Goal: Transaction & Acquisition: Purchase product/service

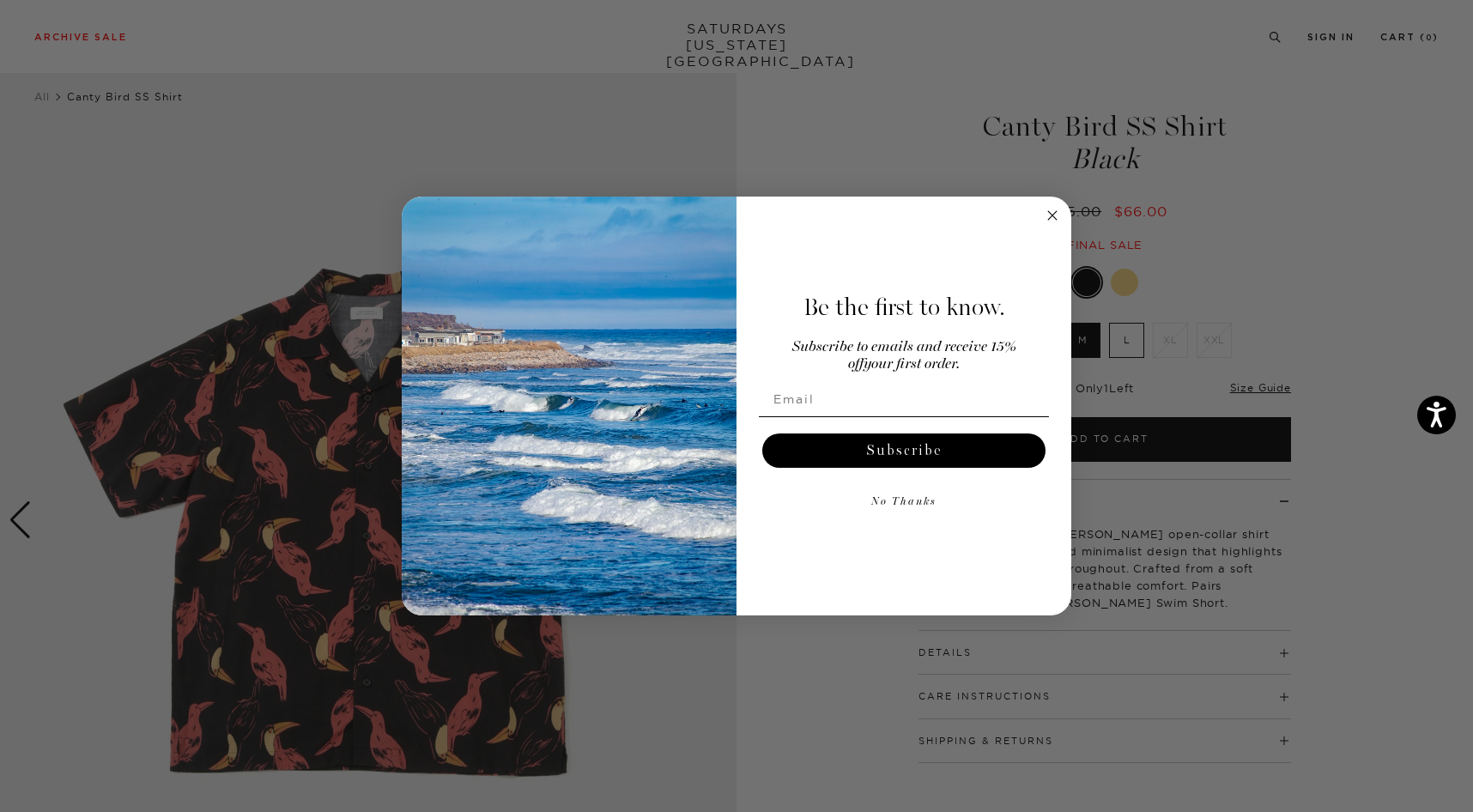
click at [1054, 213] on circle "Close dialog" at bounding box center [1053, 216] width 20 height 20
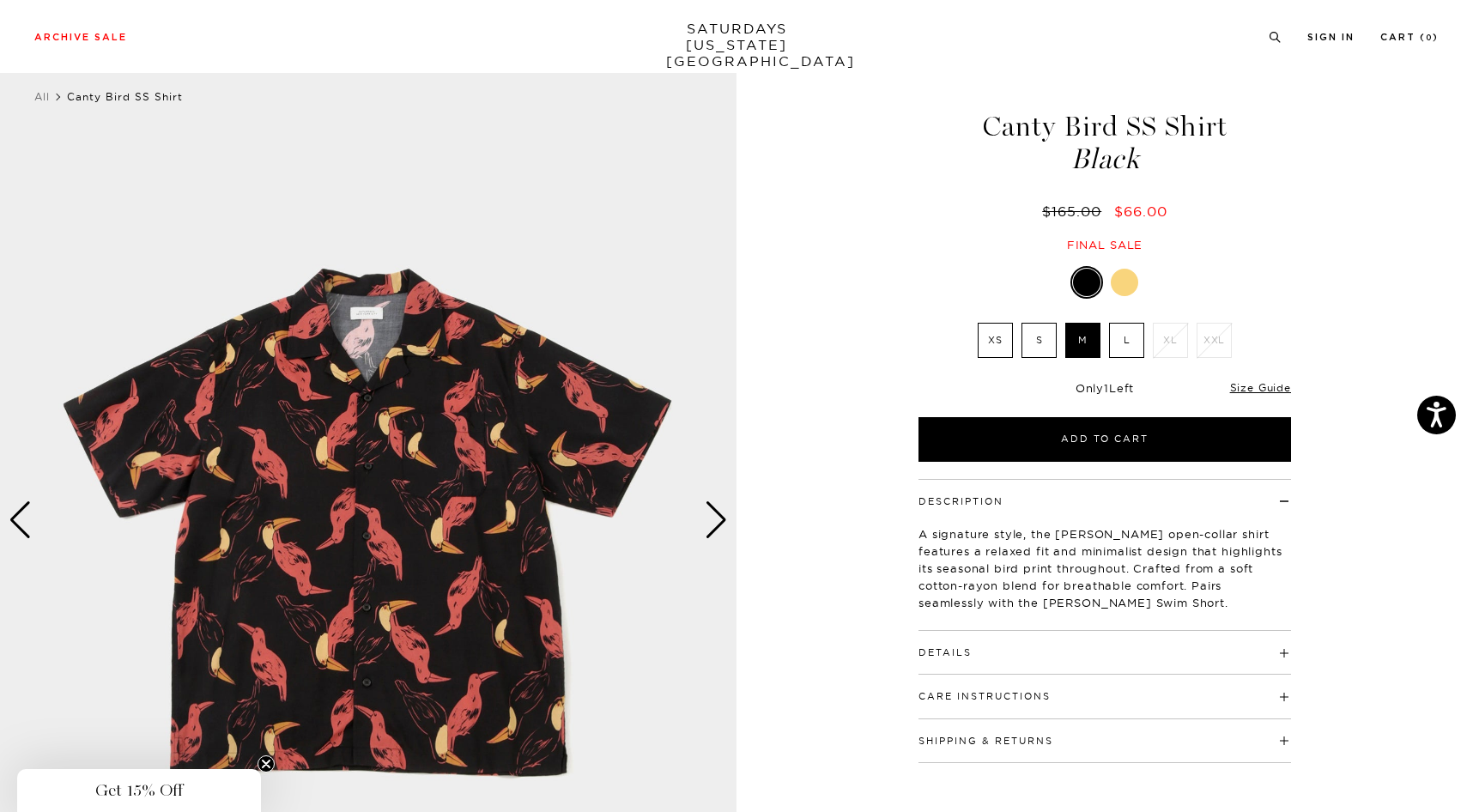
click at [907, 218] on div "Canty Bird SS Shirt Black $165.00 $66.00 Final sale" at bounding box center [1105, 164] width 429 height 175
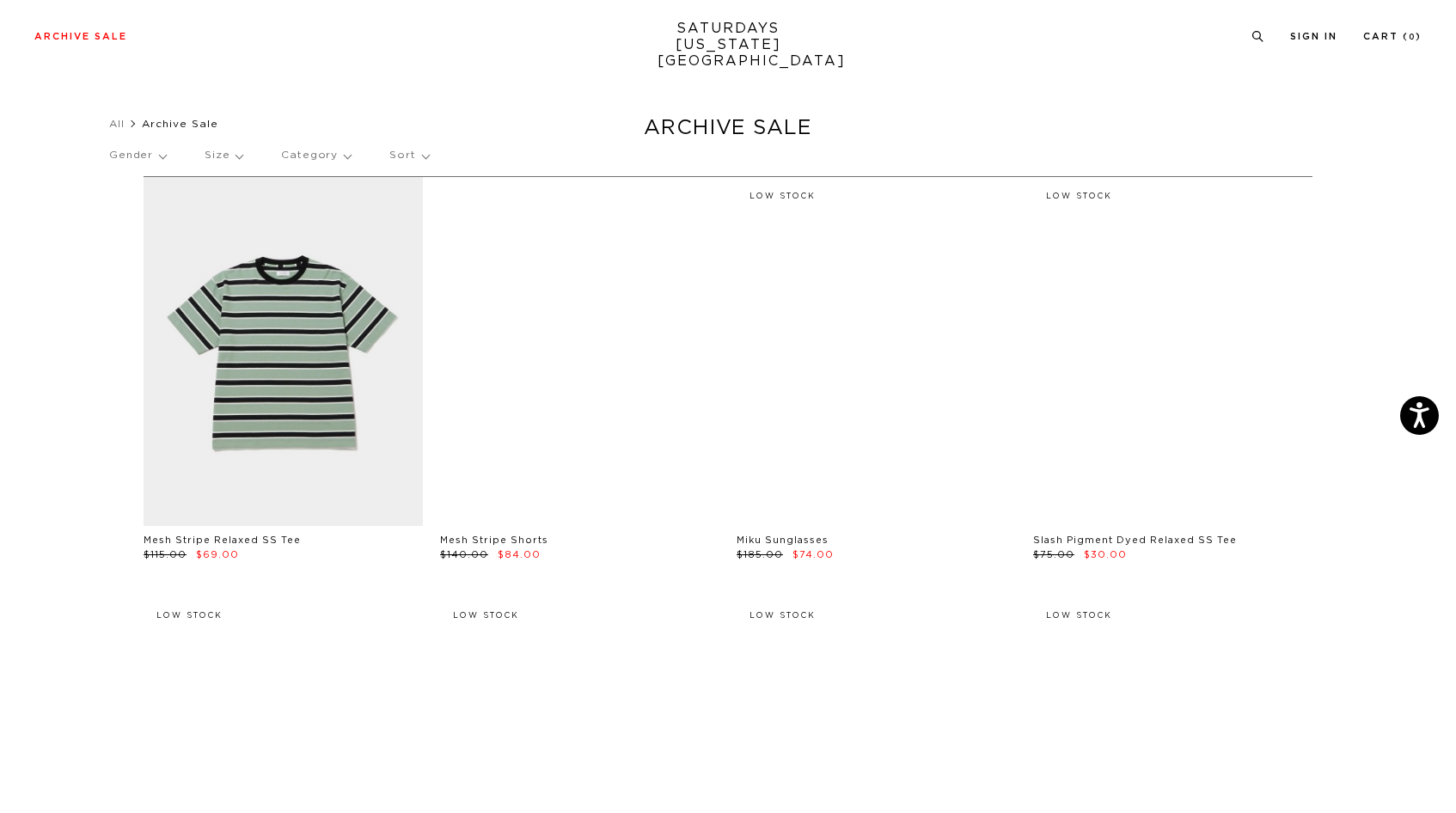
scroll to position [38, 0]
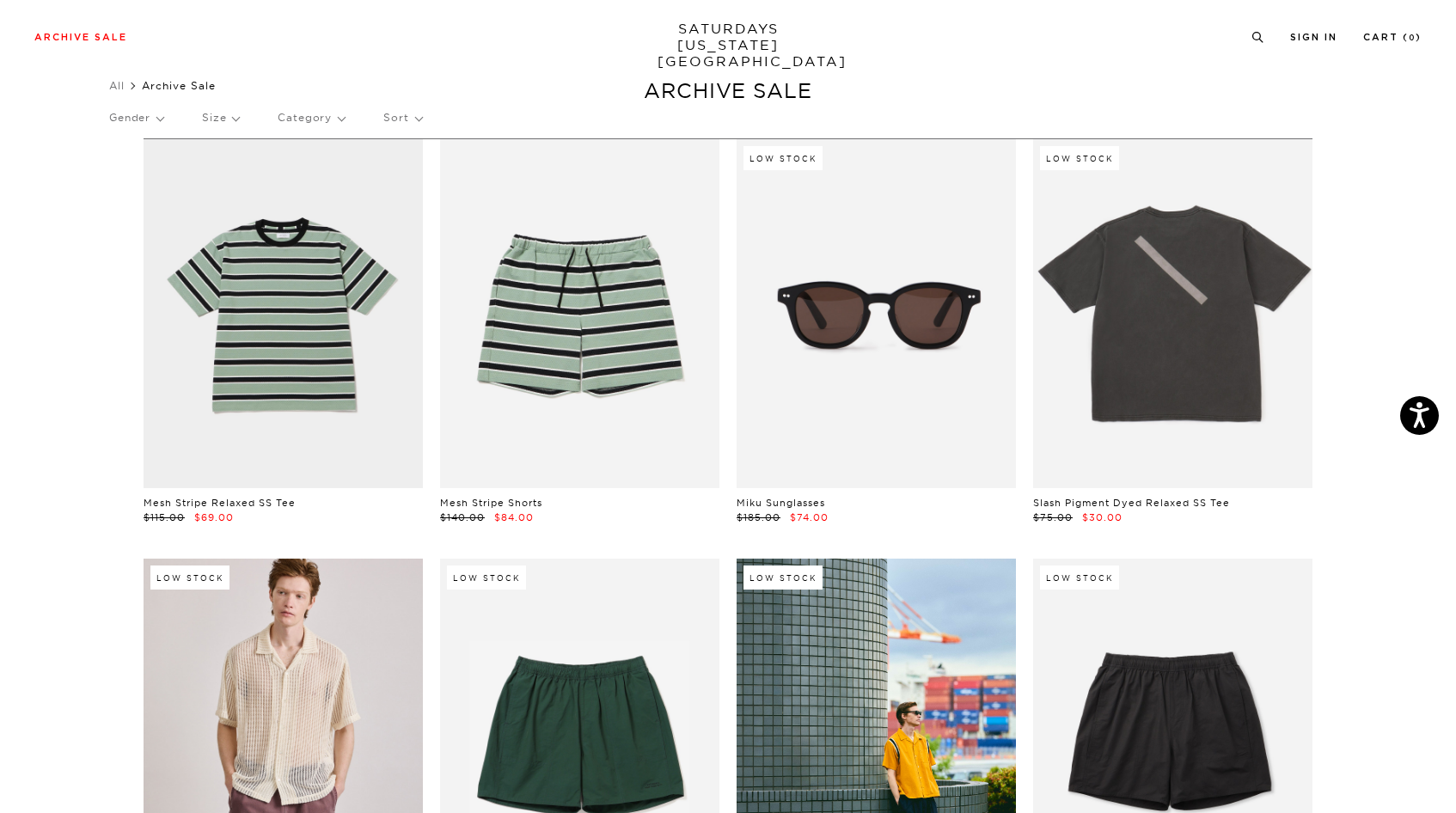
click at [227, 111] on p "Size" at bounding box center [220, 117] width 37 height 39
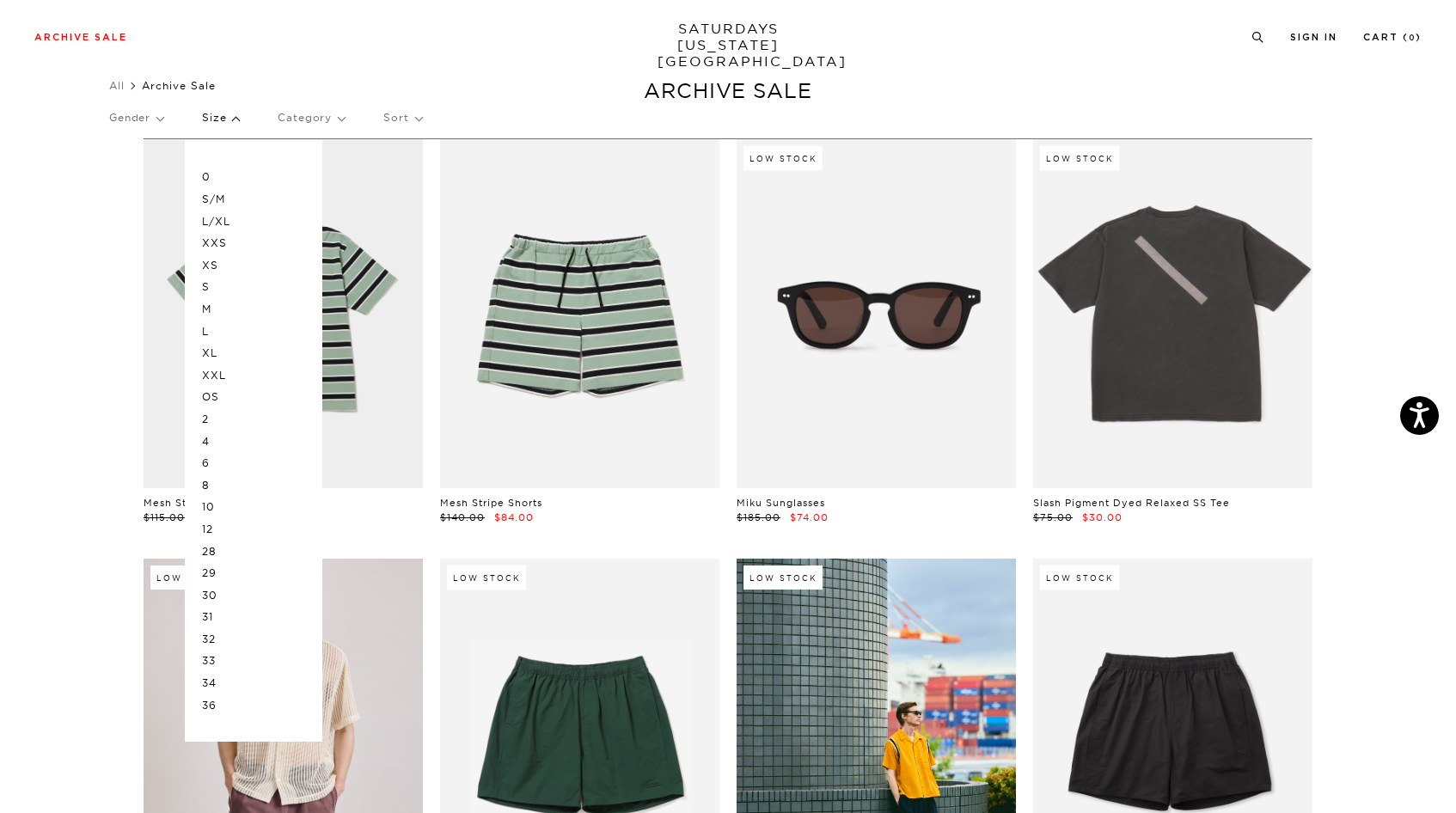
click at [214, 306] on p "M" at bounding box center [253, 309] width 104 height 22
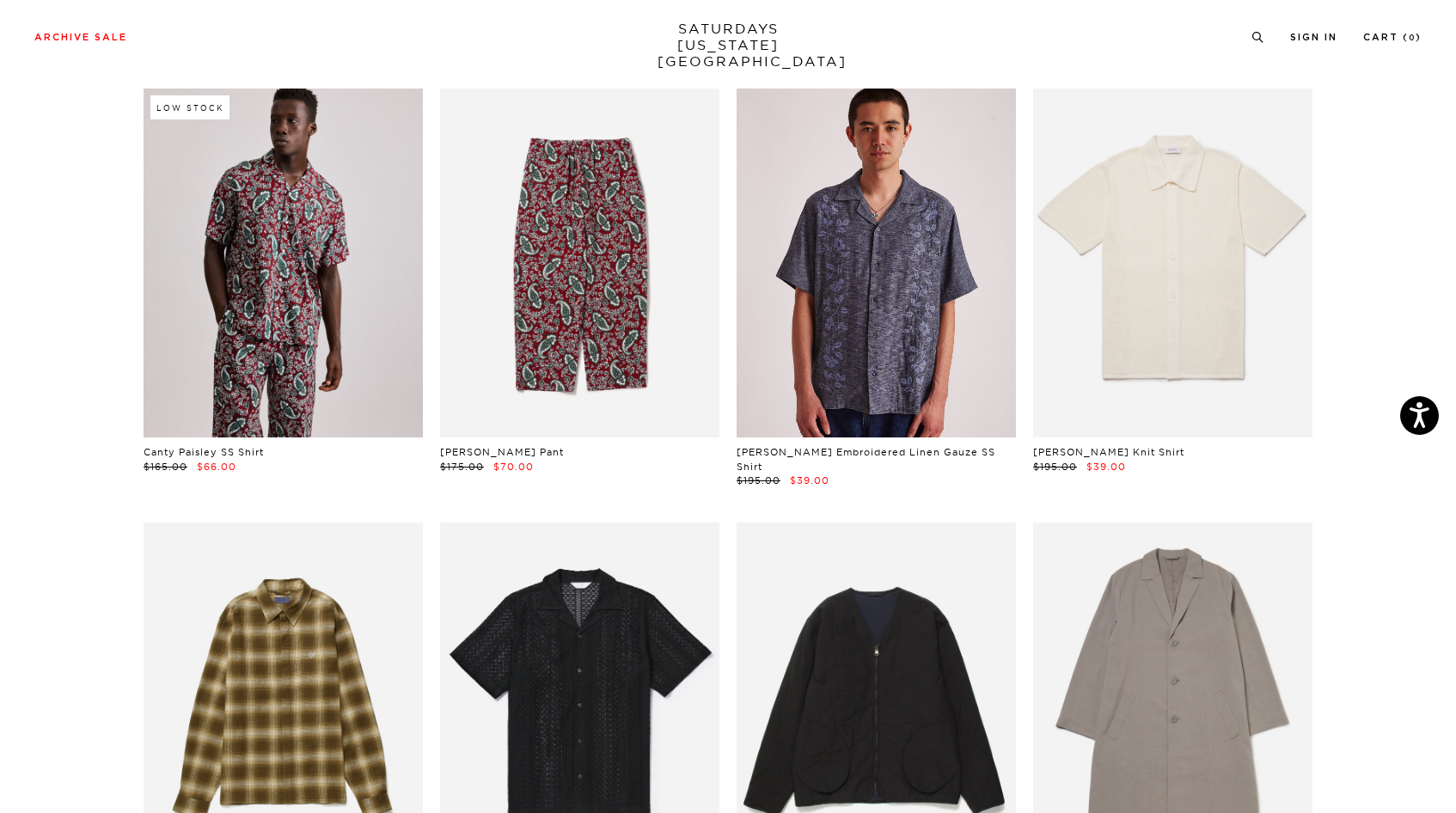
scroll to position [1427, 0]
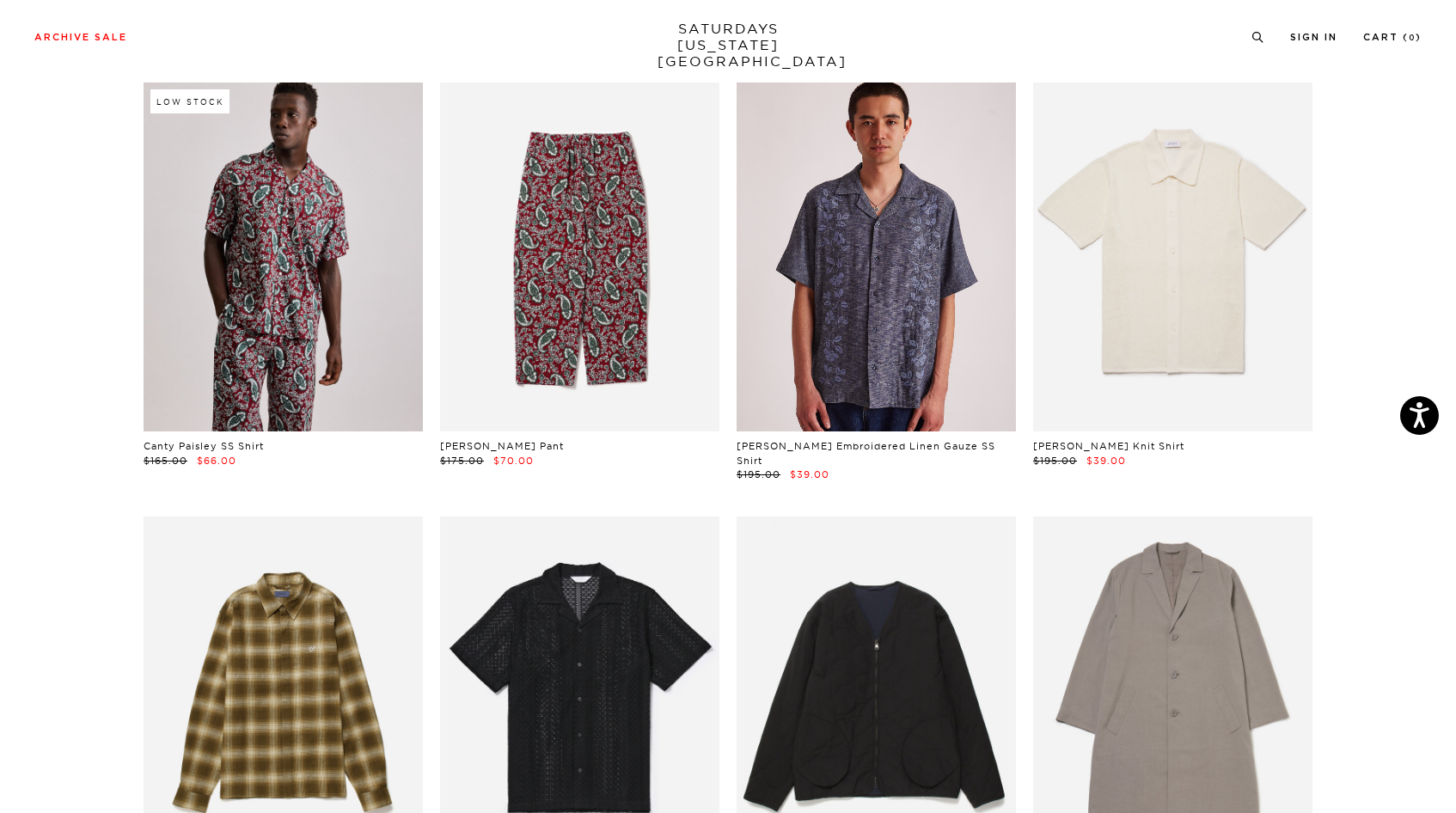
click at [914, 237] on link at bounding box center [876, 257] width 279 height 349
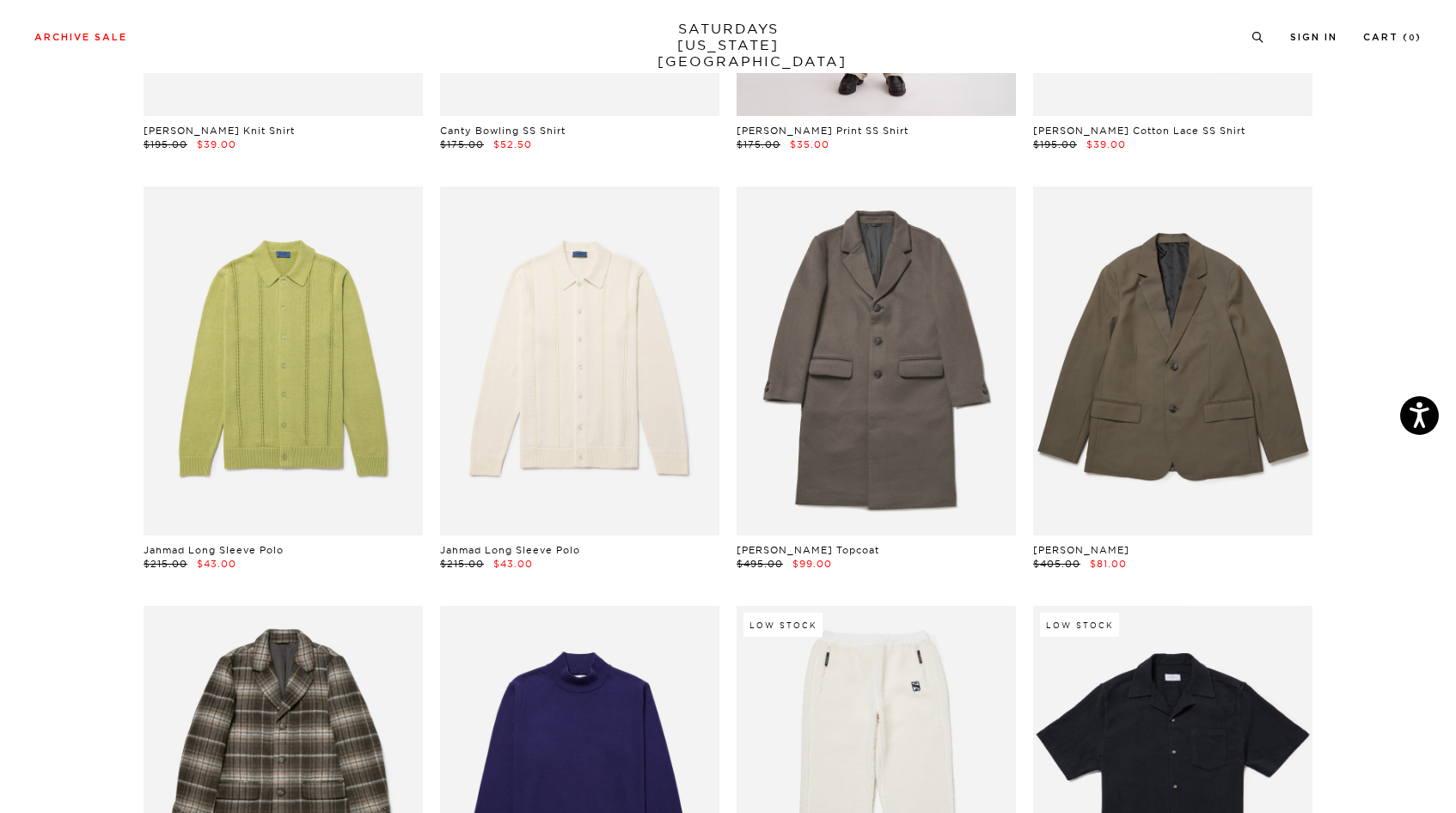
scroll to position [3430, 0]
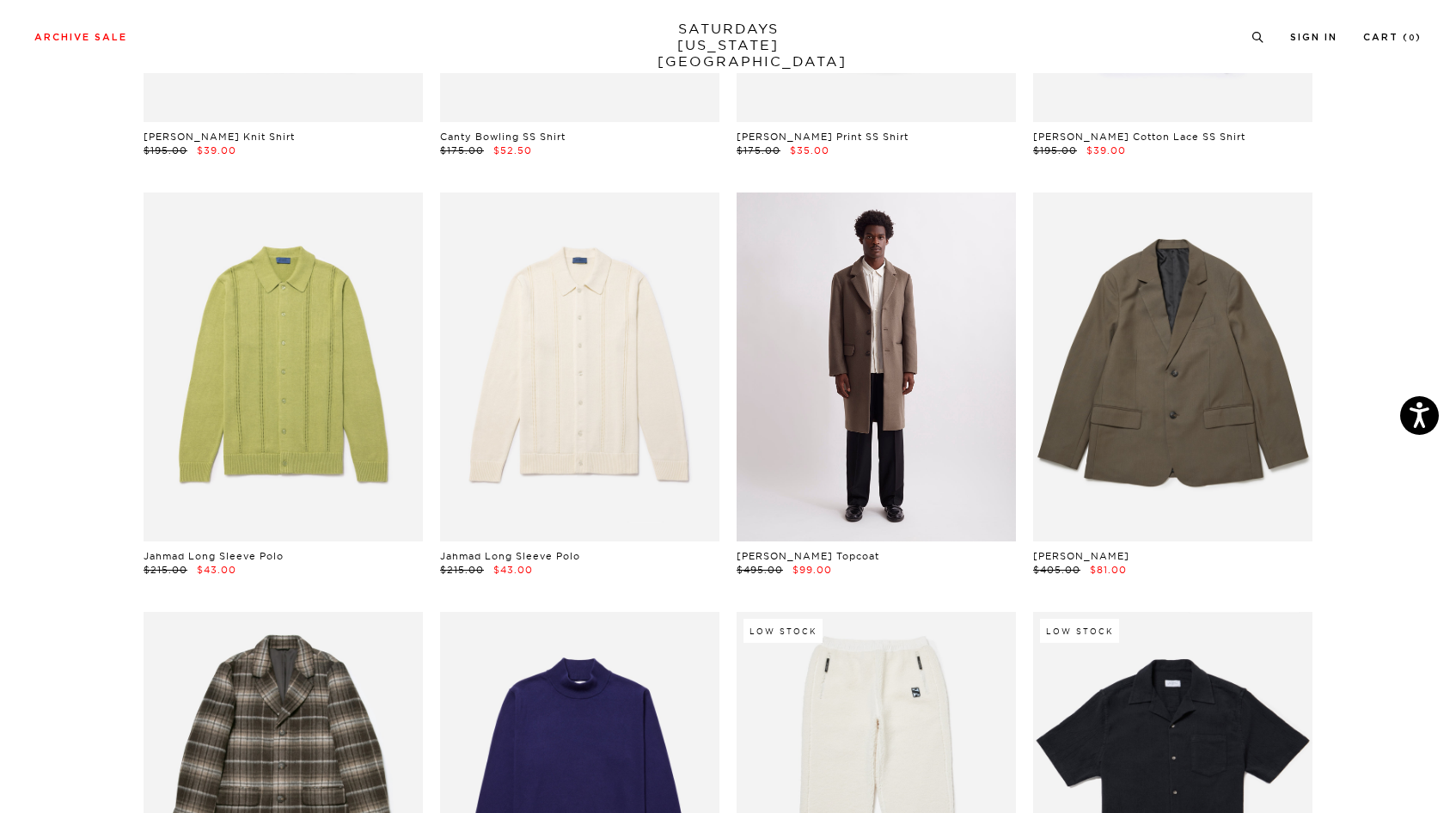
click at [882, 297] on link at bounding box center [876, 367] width 279 height 349
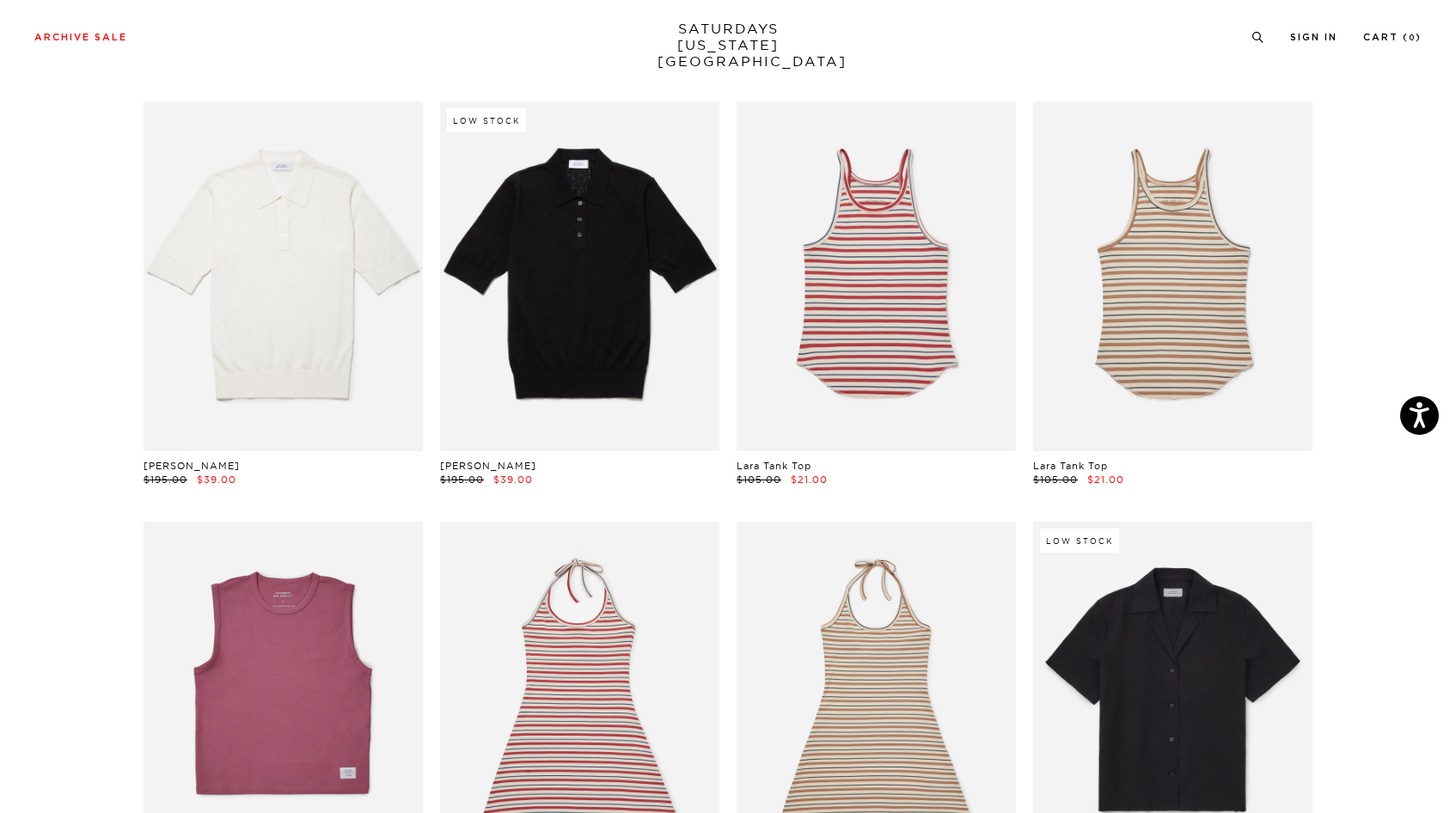
scroll to position [4794, 0]
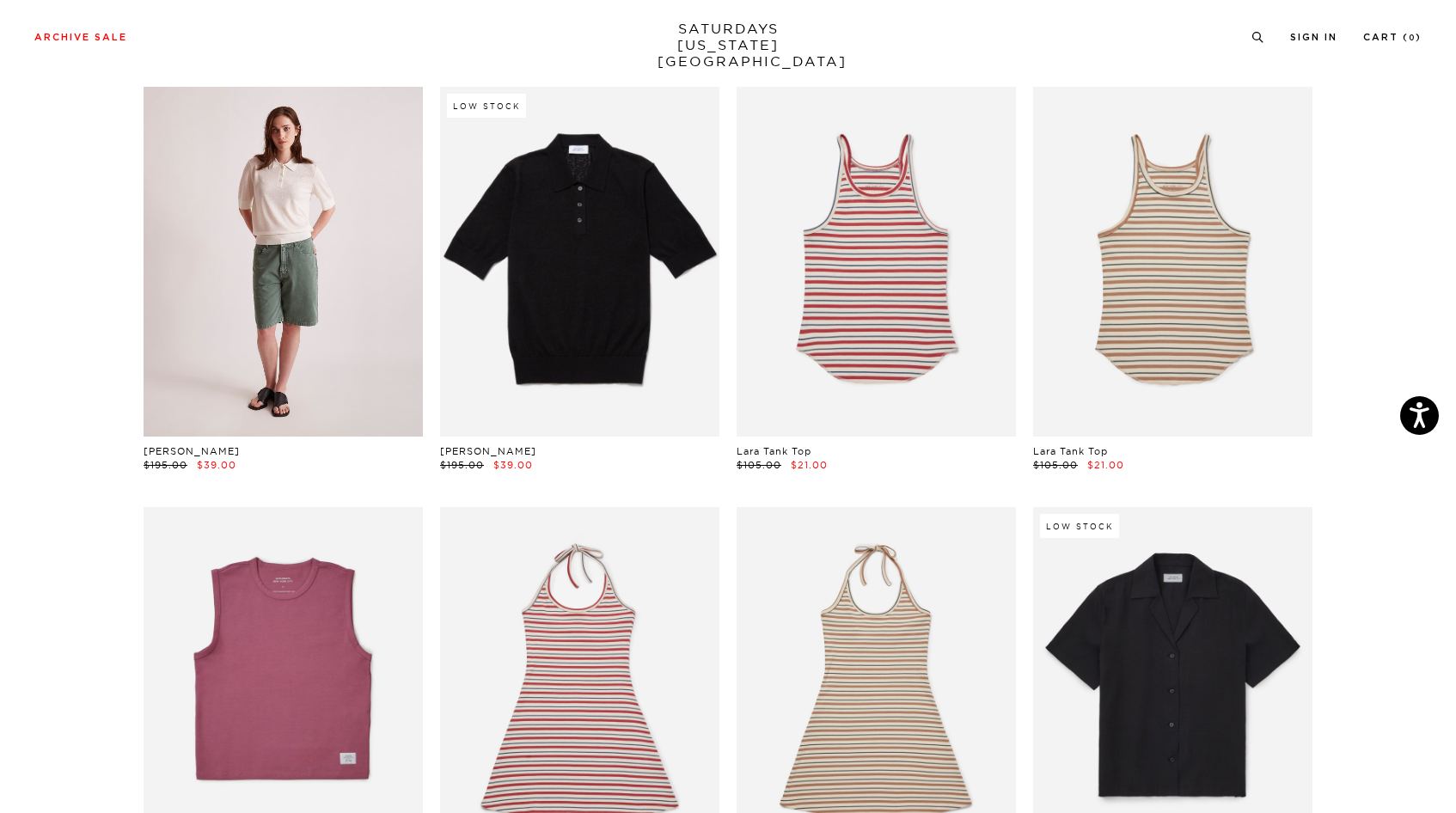
click at [290, 260] on link at bounding box center [283, 261] width 279 height 349
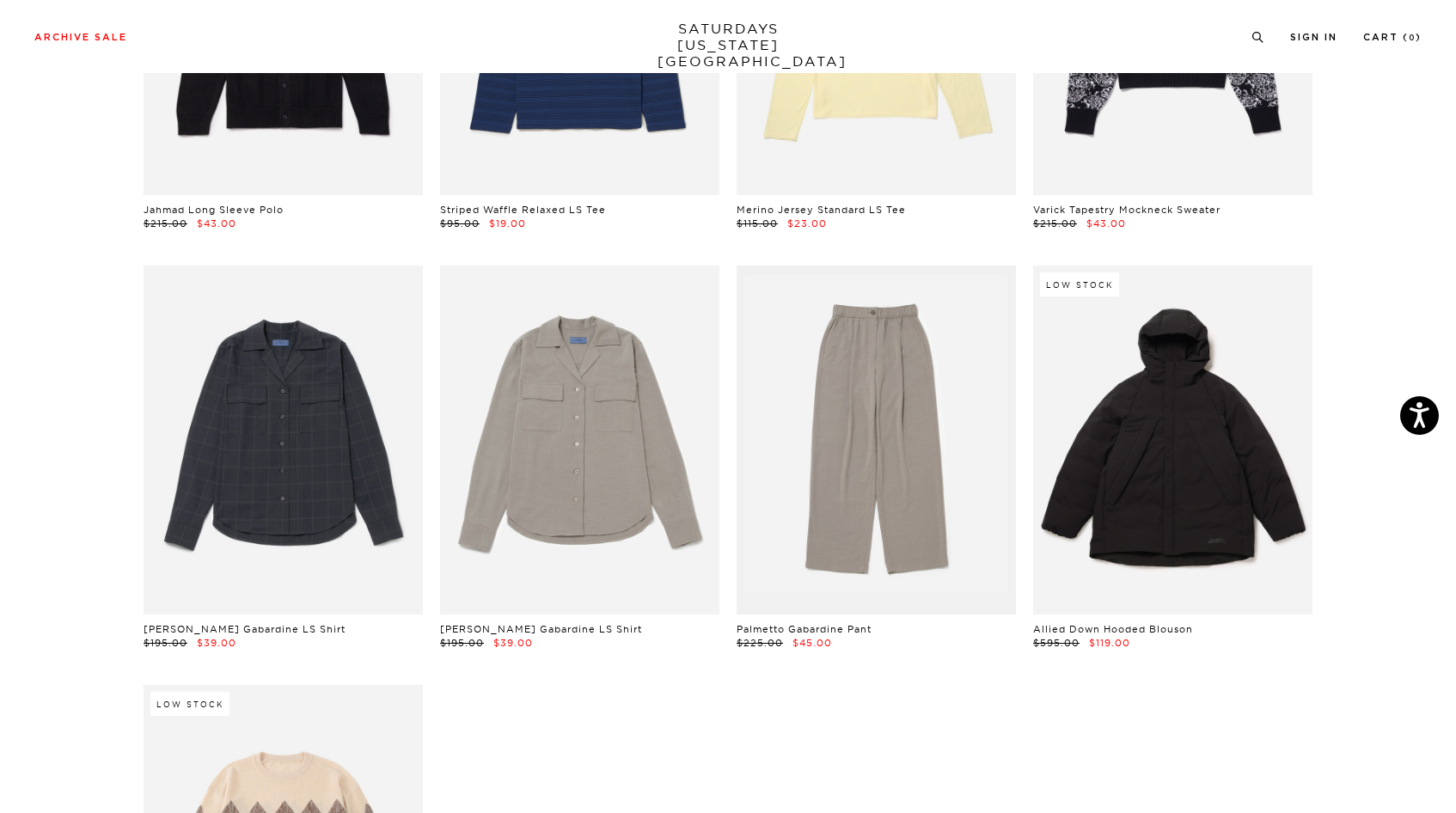
scroll to position [7089, 0]
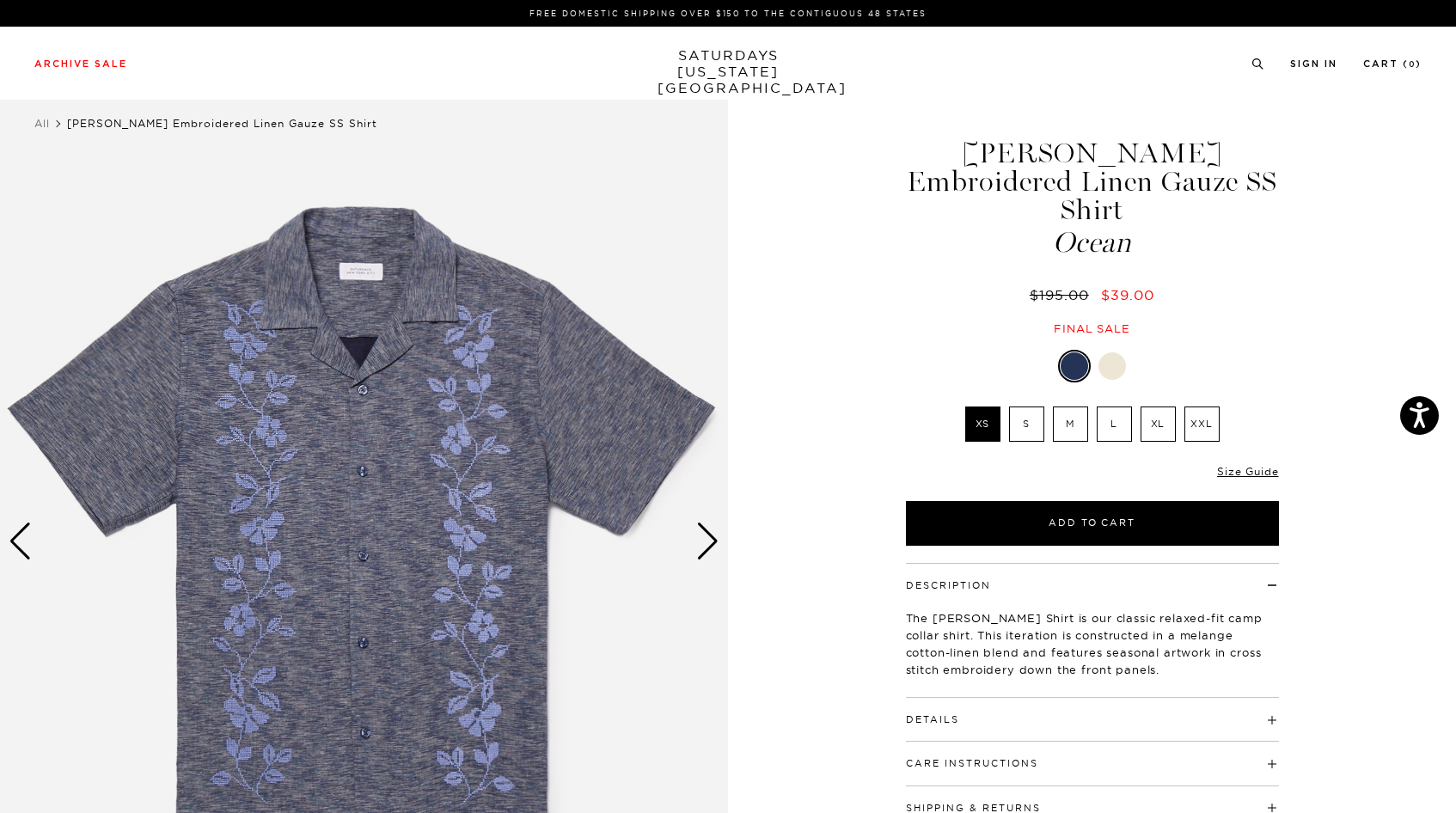
click at [1117, 353] on div at bounding box center [1112, 367] width 27 height 27
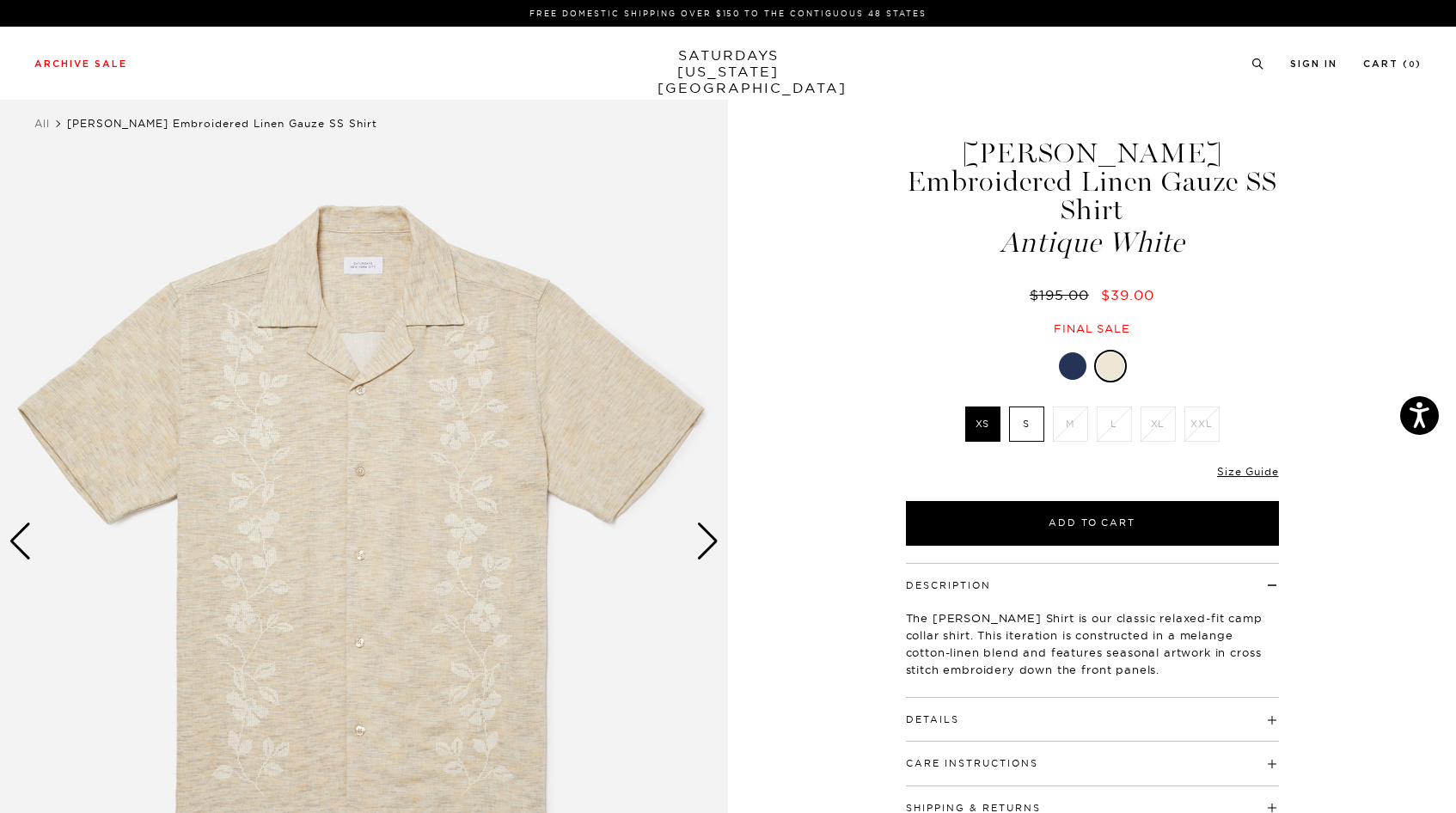
click at [1074, 353] on div at bounding box center [1072, 367] width 27 height 27
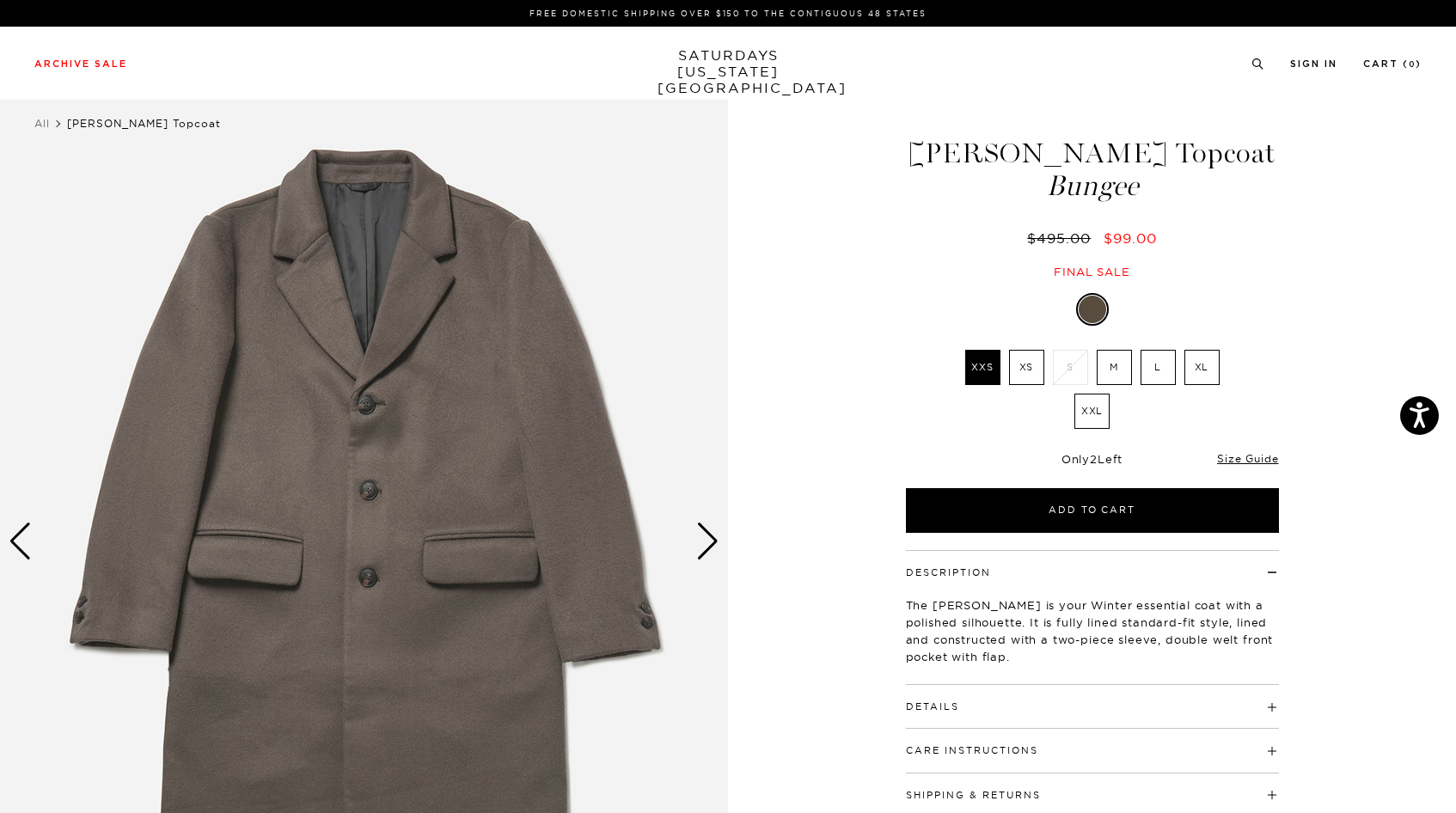
click at [947, 269] on div "Final sale" at bounding box center [1092, 272] width 378 height 15
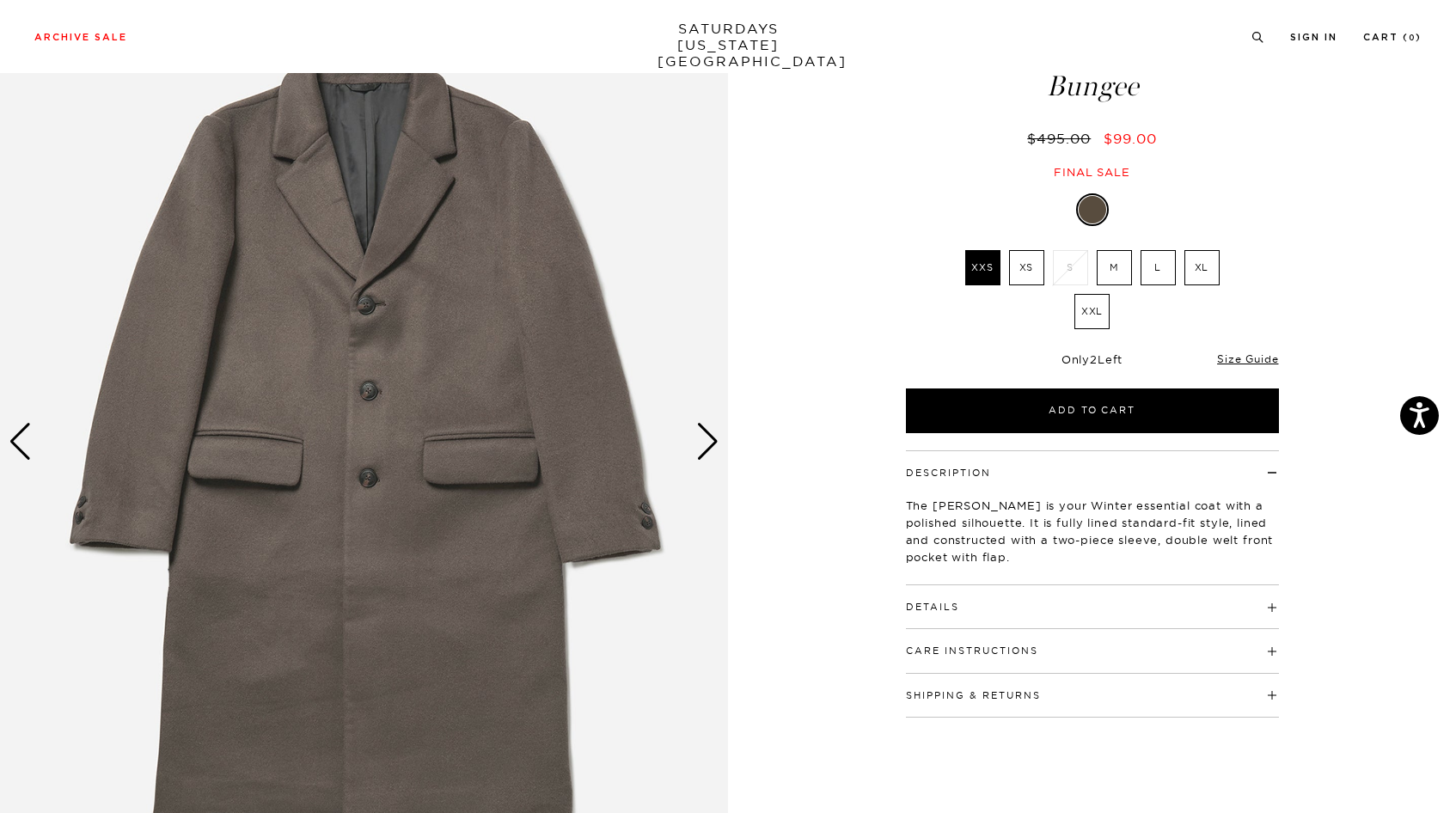
scroll to position [111, 0]
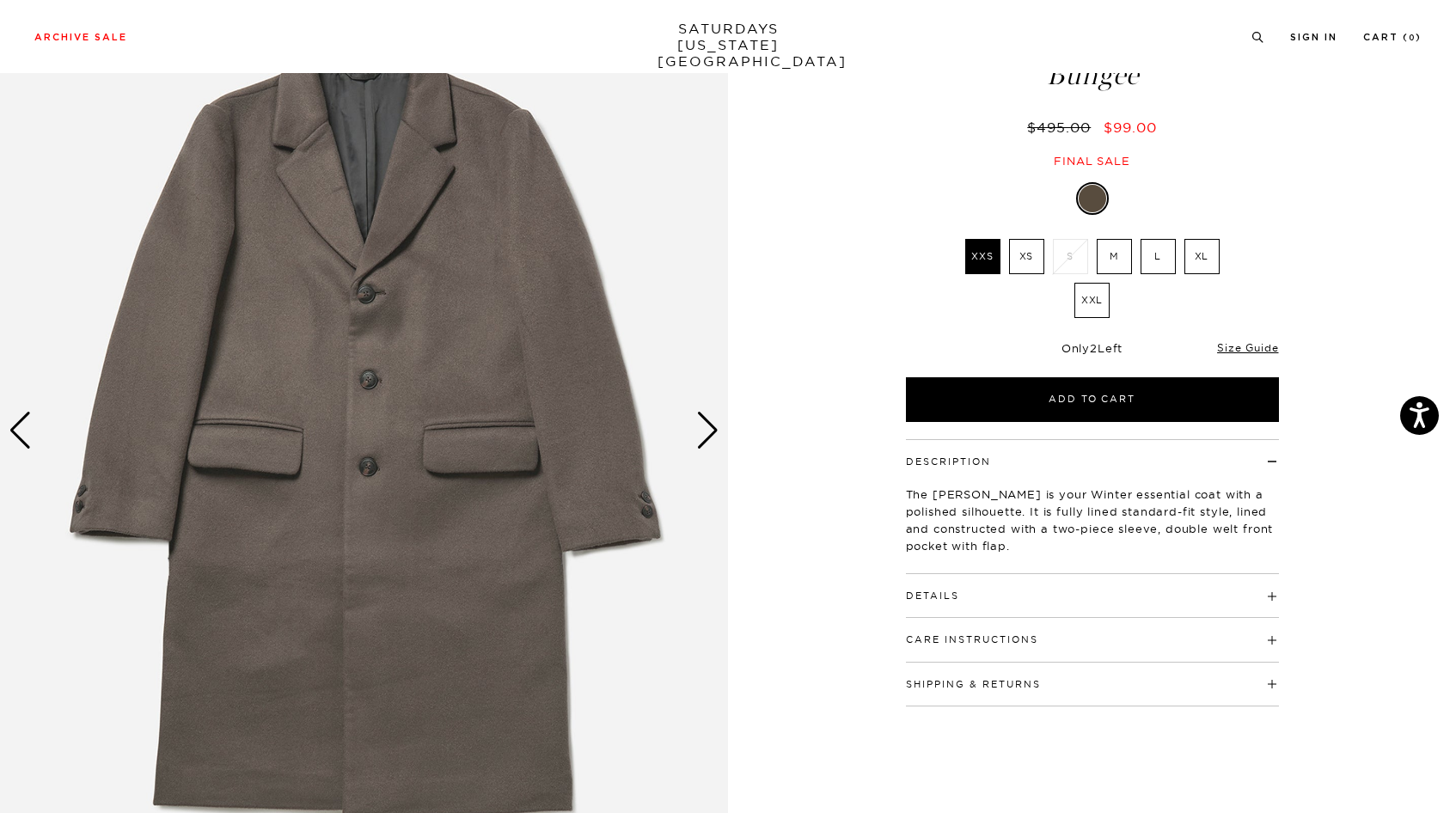
click at [971, 594] on h4 "Details" at bounding box center [1091, 588] width 373 height 28
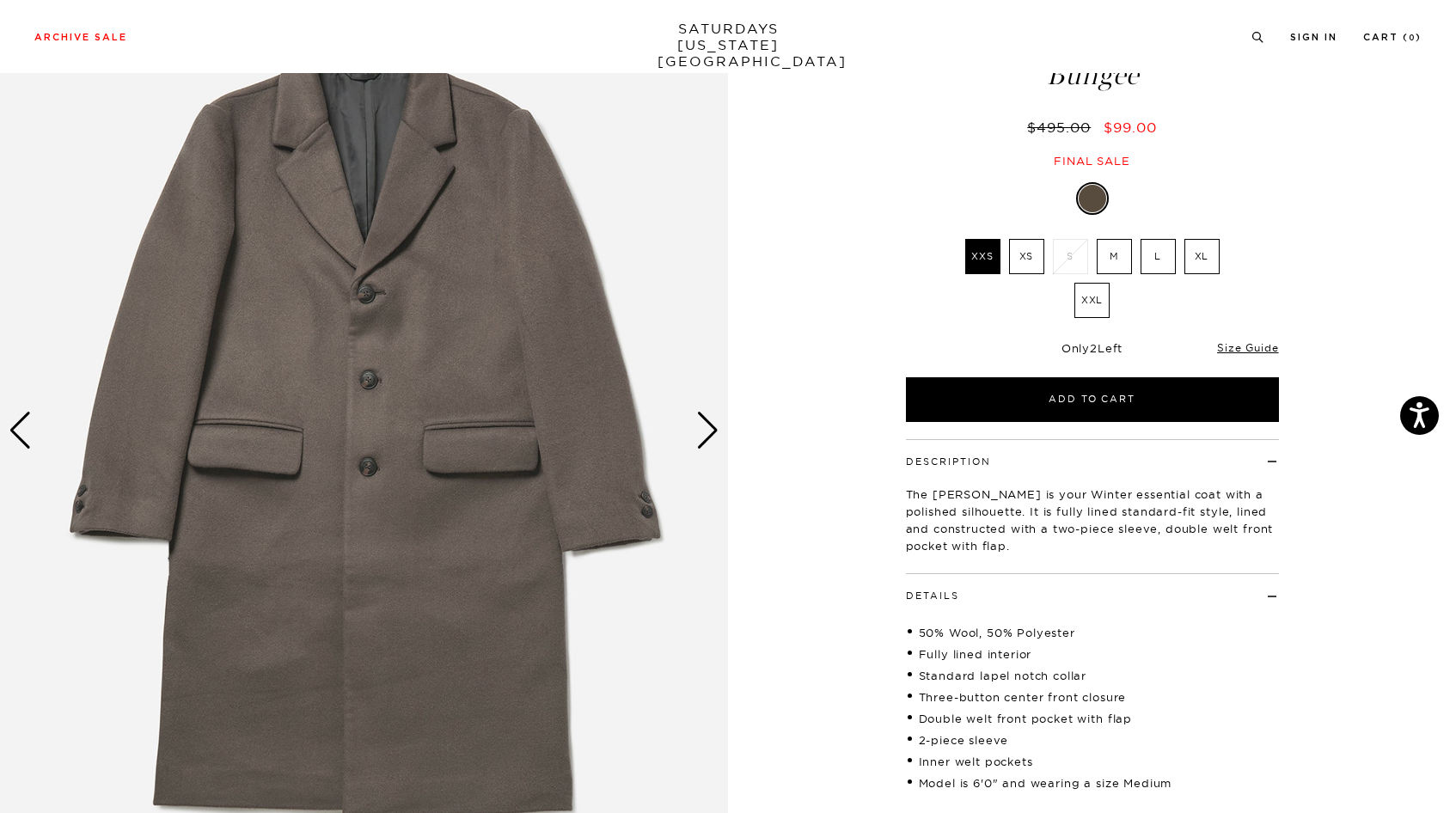
click at [974, 594] on h4 "Details" at bounding box center [1091, 588] width 373 height 28
